Goal: Task Accomplishment & Management: Complete application form

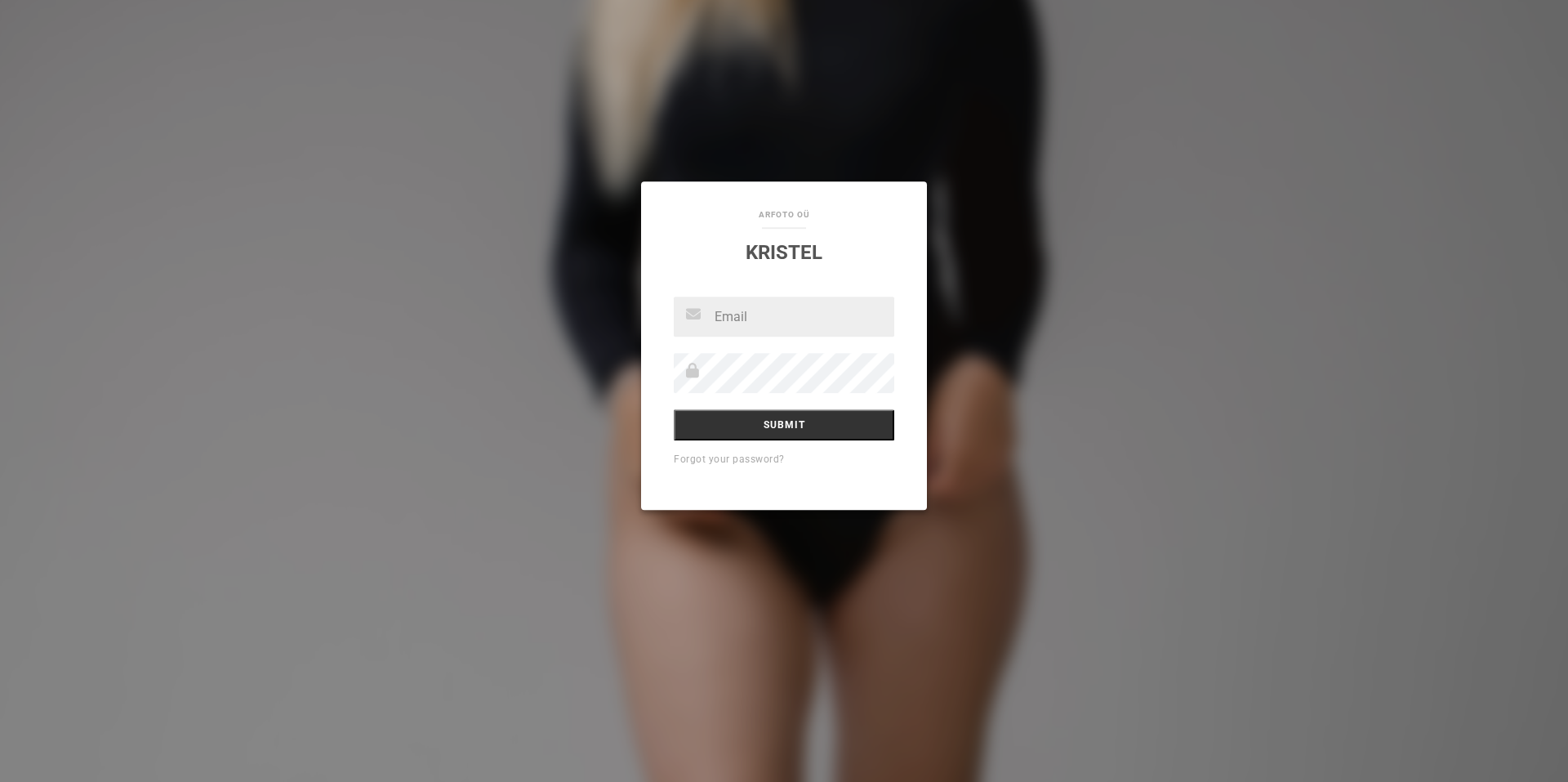
click at [782, 322] on input "text" at bounding box center [784, 317] width 220 height 40
type input "[EMAIL_ADDRESS][DOMAIN_NAME]"
click at [709, 430] on input "Submit" at bounding box center [784, 425] width 220 height 31
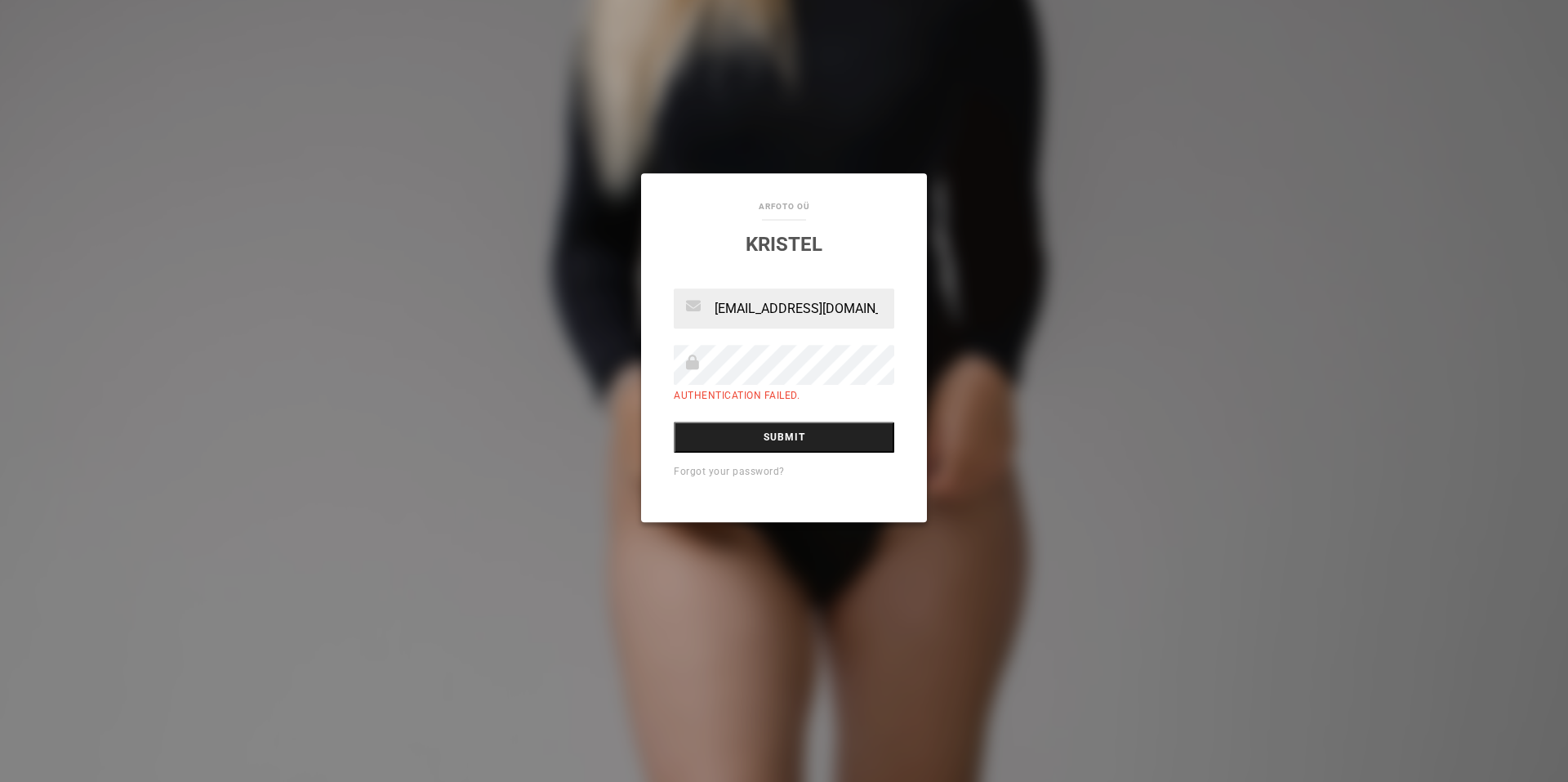
click at [718, 441] on input "Submit" at bounding box center [784, 437] width 220 height 31
